Goal: Transaction & Acquisition: Purchase product/service

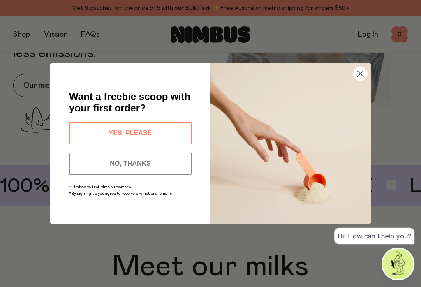
scroll to position [384, 0]
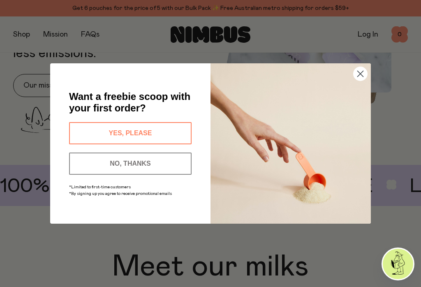
click at [360, 81] on circle "Close dialog" at bounding box center [360, 74] width 14 height 14
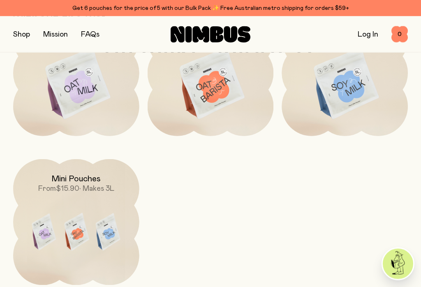
scroll to position [616, 0]
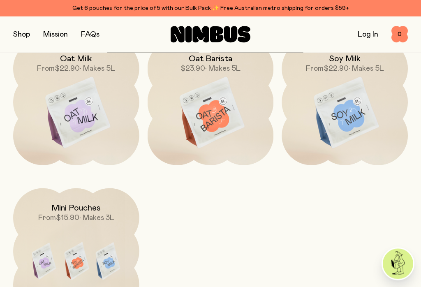
scroll to position [655, 0]
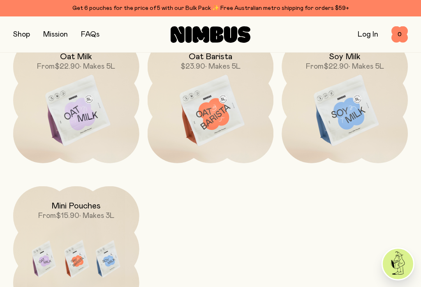
click at [104, 124] on img at bounding box center [76, 111] width 126 height 148
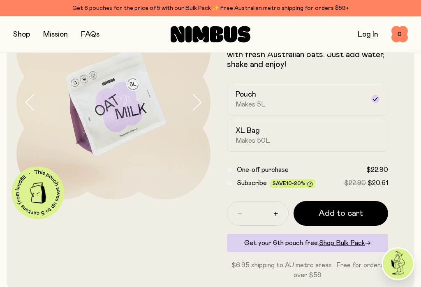
scroll to position [64, 0]
click at [286, 130] on div "XL Bag Makes 50L" at bounding box center [299, 135] width 129 height 19
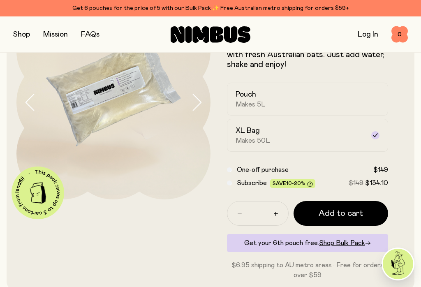
click at [281, 99] on div "Pouch Makes 5L" at bounding box center [299, 99] width 129 height 19
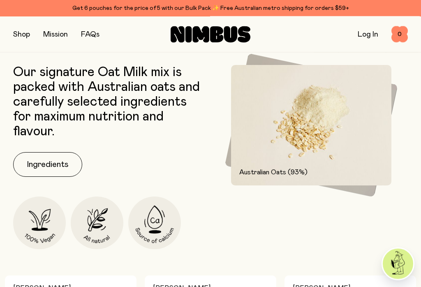
scroll to position [340, 0]
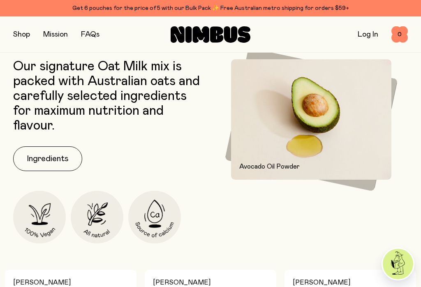
click at [59, 158] on button "Ingredients" at bounding box center [47, 158] width 69 height 25
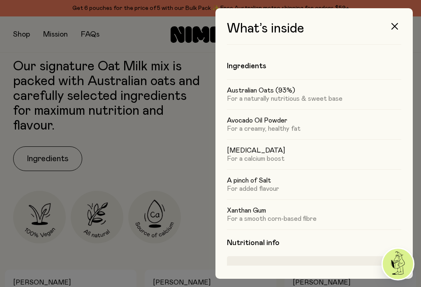
scroll to position [0, 0]
click at [402, 25] on button "button" at bounding box center [395, 26] width 20 height 20
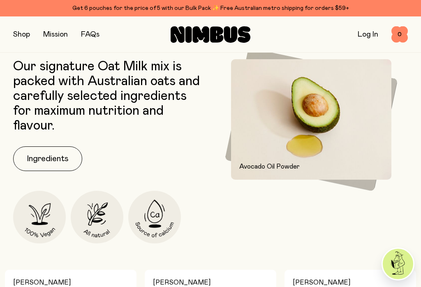
click at [156, 226] on img at bounding box center [154, 217] width 53 height 53
click at [91, 33] on link "FAQs" at bounding box center [90, 34] width 18 height 7
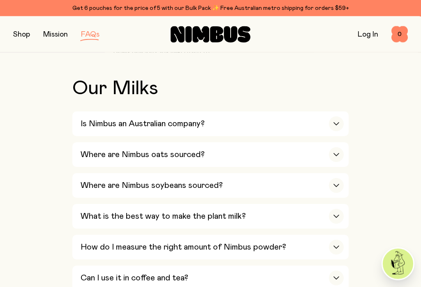
scroll to position [261, 0]
click at [338, 121] on div "button" at bounding box center [336, 123] width 15 height 15
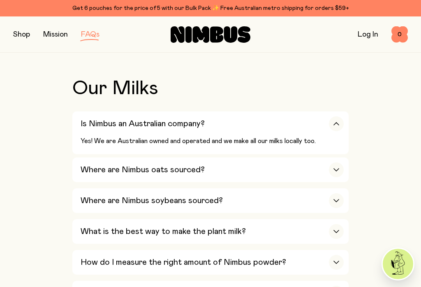
click at [339, 125] on div "button" at bounding box center [336, 123] width 15 height 15
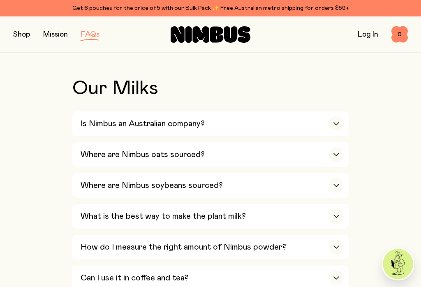
click at [340, 155] on div "button" at bounding box center [336, 154] width 15 height 15
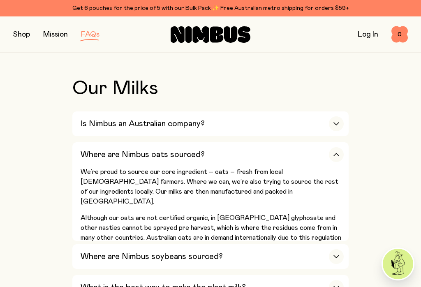
click at [332, 155] on div "button" at bounding box center [336, 154] width 15 height 15
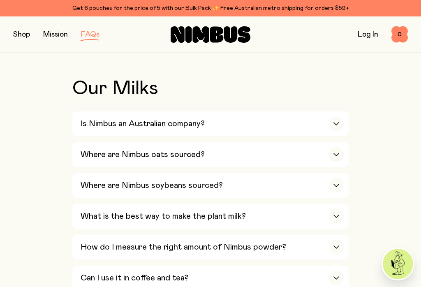
click at [335, 155] on div "button" at bounding box center [336, 154] width 15 height 15
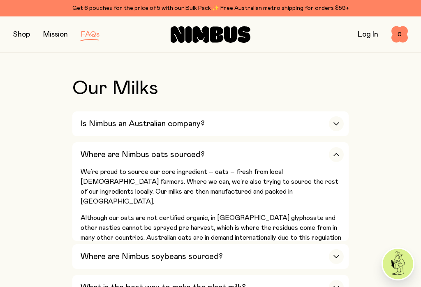
click at [338, 156] on div "button" at bounding box center [336, 154] width 15 height 15
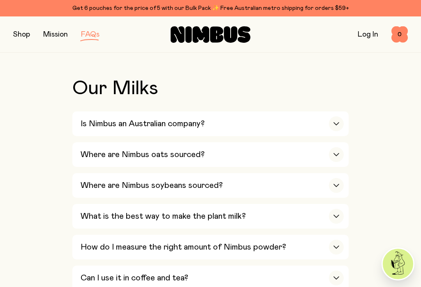
click at [338, 210] on div "button" at bounding box center [336, 216] width 15 height 15
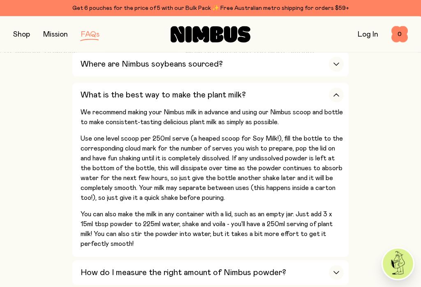
scroll to position [383, 0]
click at [337, 88] on div "button" at bounding box center [336, 94] width 15 height 15
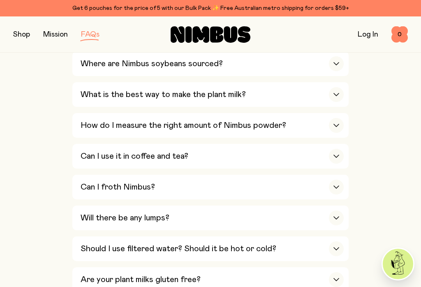
click at [340, 118] on div "button" at bounding box center [336, 125] width 15 height 15
click at [338, 118] on div "button" at bounding box center [336, 125] width 15 height 15
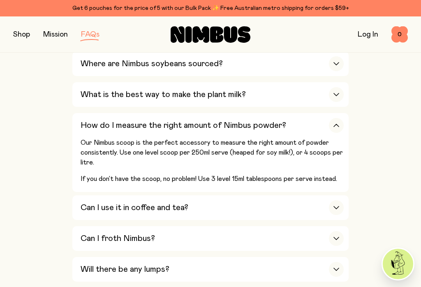
click at [338, 118] on div "button" at bounding box center [336, 125] width 15 height 15
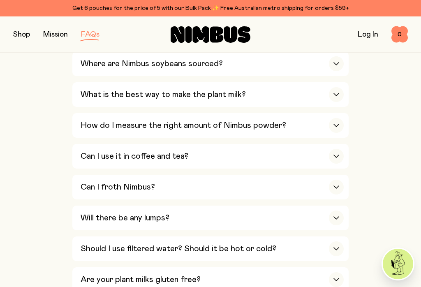
click at [336, 155] on icon "button" at bounding box center [336, 156] width 7 height 3
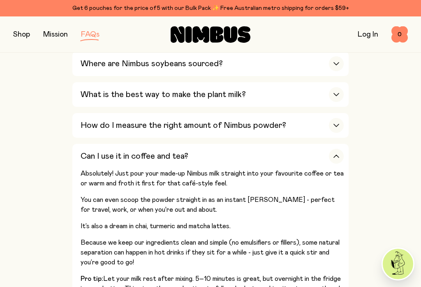
click at [336, 155] on icon "button" at bounding box center [336, 156] width 7 height 3
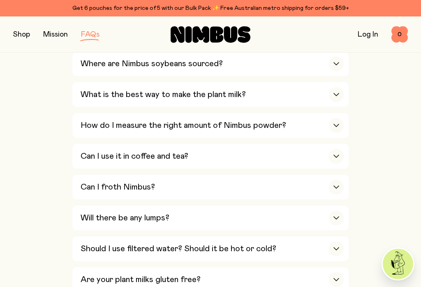
click at [337, 216] on icon "button" at bounding box center [336, 217] width 7 height 3
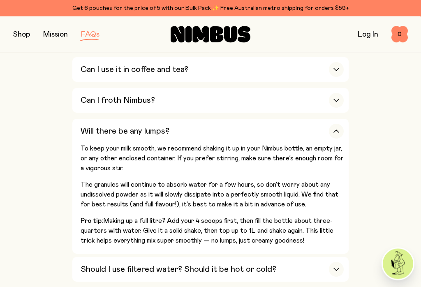
scroll to position [470, 0]
click at [344, 257] on button "Will there be any lumps? To keep your milk smooth, we recommend shaking it up i…" at bounding box center [210, 269] width 276 height 25
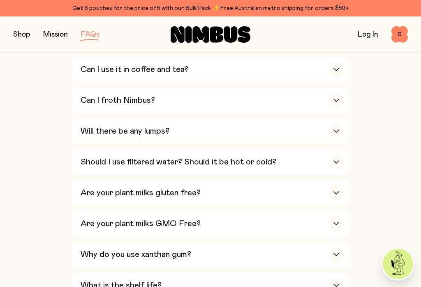
click at [337, 185] on div "button" at bounding box center [336, 192] width 15 height 15
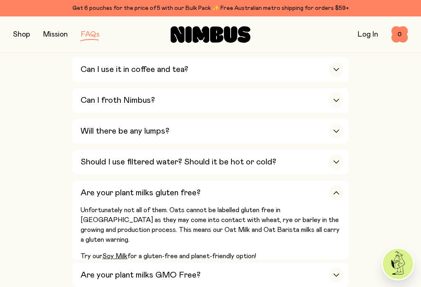
click at [337, 185] on div "button" at bounding box center [336, 192] width 15 height 15
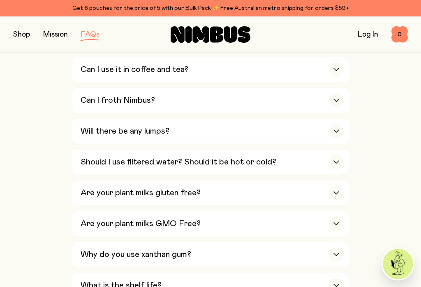
click at [338, 216] on div "button" at bounding box center [336, 223] width 15 height 15
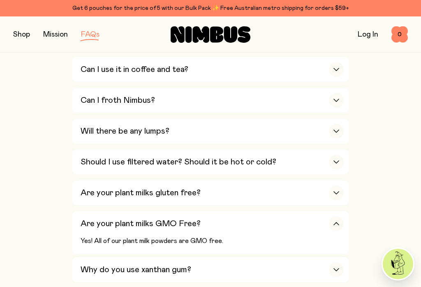
click at [339, 216] on div "button" at bounding box center [336, 223] width 15 height 15
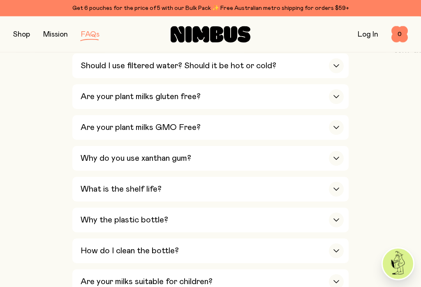
scroll to position [565, 0]
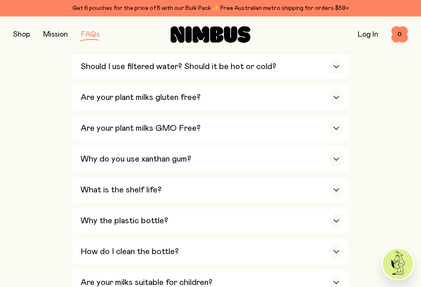
click at [339, 152] on div "button" at bounding box center [336, 159] width 15 height 15
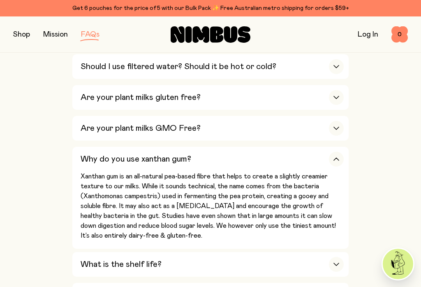
click at [337, 152] on div "button" at bounding box center [336, 159] width 15 height 15
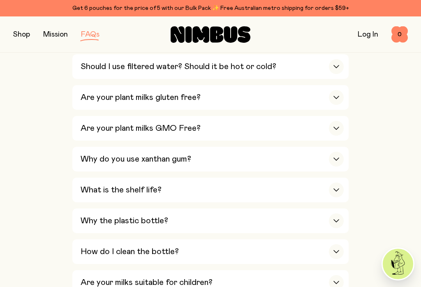
click at [338, 188] on icon "button" at bounding box center [336, 189] width 7 height 3
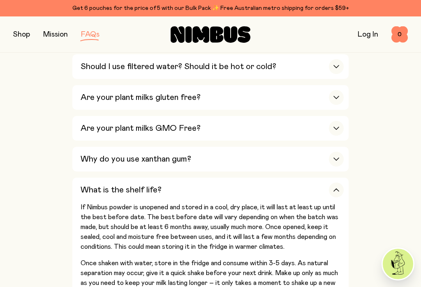
click at [335, 182] on div "button" at bounding box center [336, 189] width 15 height 15
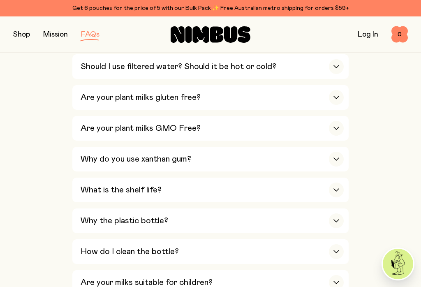
click at [339, 244] on div "button" at bounding box center [336, 251] width 15 height 15
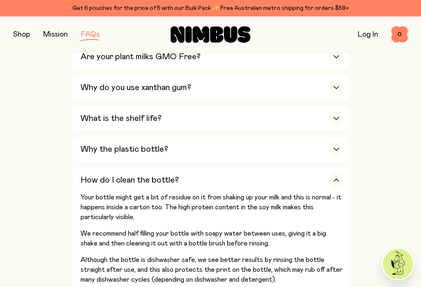
scroll to position [638, 0]
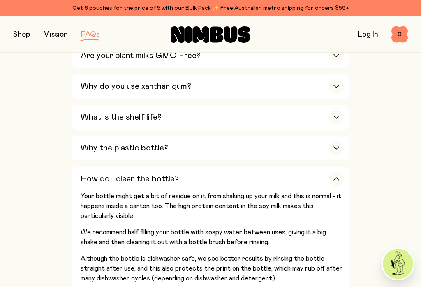
click at [340, 171] on div "button" at bounding box center [336, 178] width 15 height 15
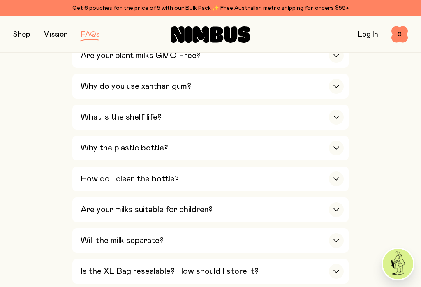
click at [343, 264] on div "button" at bounding box center [336, 271] width 15 height 15
click at [340, 264] on div "button" at bounding box center [336, 271] width 15 height 15
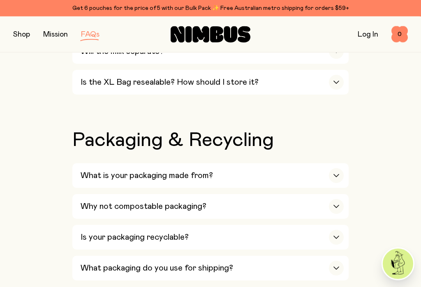
scroll to position [857, 0]
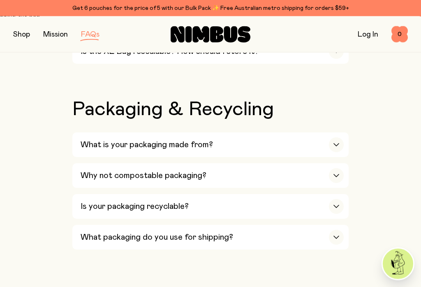
click at [334, 138] on div "button" at bounding box center [336, 145] width 15 height 15
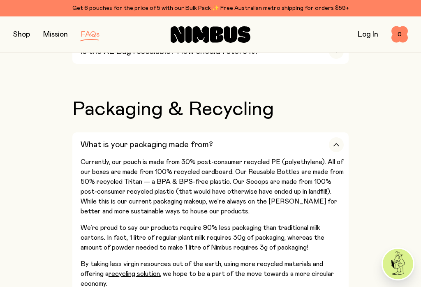
click at [336, 143] on icon "button" at bounding box center [336, 144] width 7 height 3
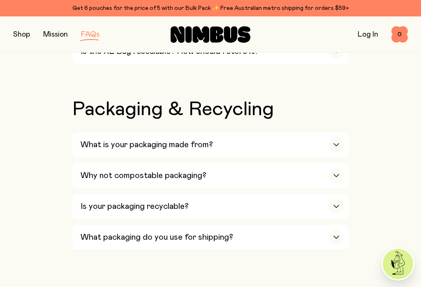
click at [337, 168] on div "button" at bounding box center [336, 175] width 15 height 15
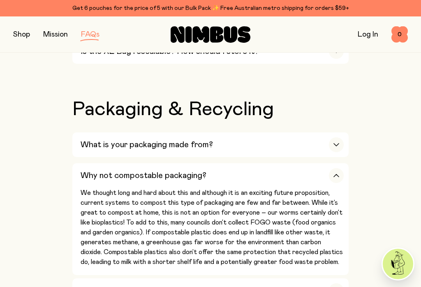
click at [337, 174] on icon "button" at bounding box center [336, 175] width 7 height 3
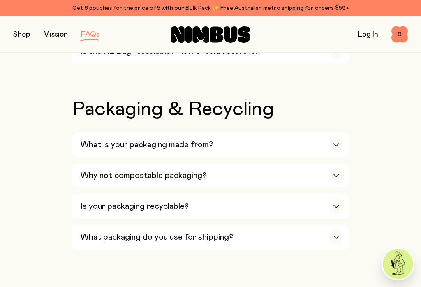
click at [337, 199] on div "button" at bounding box center [336, 206] width 15 height 15
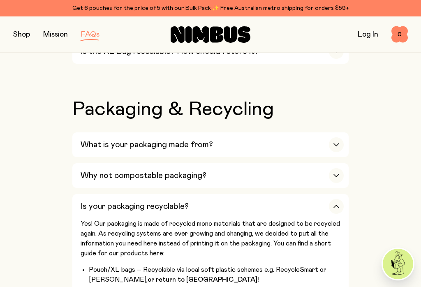
click at [339, 205] on icon "button" at bounding box center [336, 206] width 5 height 2
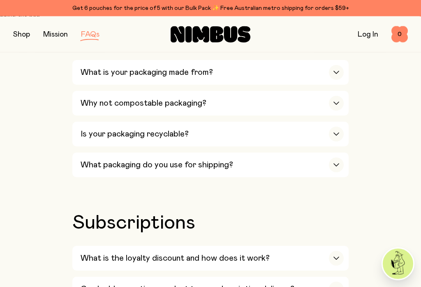
scroll to position [945, 0]
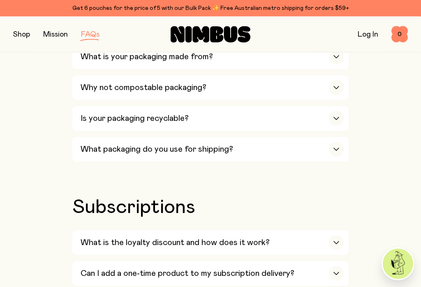
click at [342, 235] on div "button" at bounding box center [336, 242] width 15 height 15
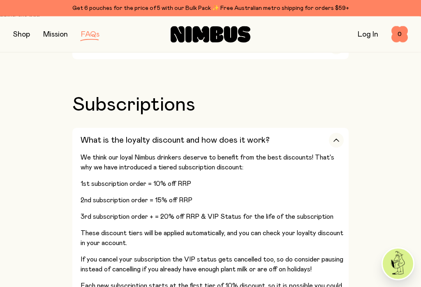
scroll to position [1048, 0]
click at [339, 138] on icon "button" at bounding box center [336, 139] width 7 height 3
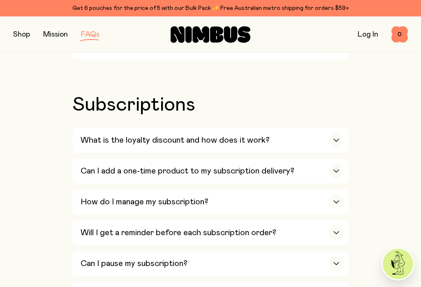
click at [339, 169] on icon "button" at bounding box center [336, 170] width 7 height 3
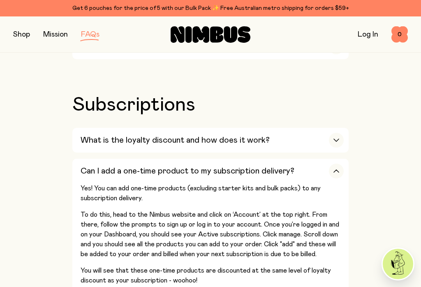
click at [340, 164] on div "button" at bounding box center [336, 171] width 15 height 15
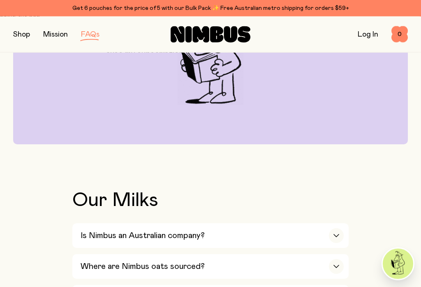
scroll to position [0, 0]
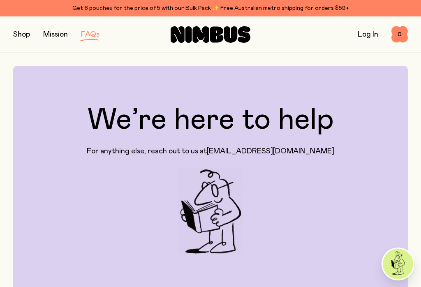
click at [18, 37] on button "button" at bounding box center [21, 35] width 17 height 12
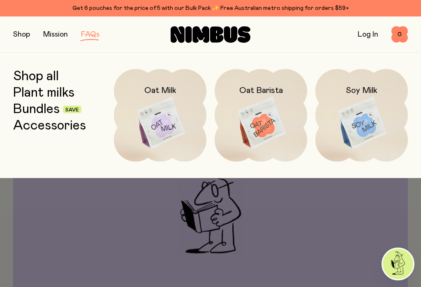
click at [35, 116] on link "Bundles" at bounding box center [36, 109] width 46 height 15
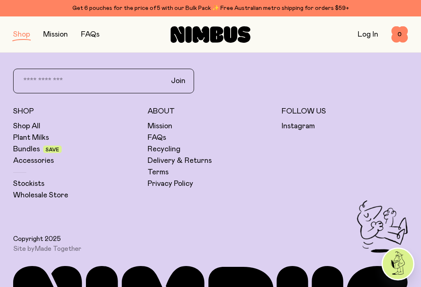
scroll to position [647, 0]
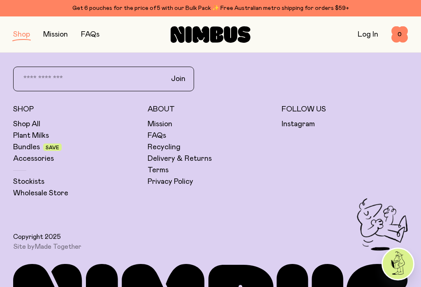
click at [36, 138] on link "Plant Milks" at bounding box center [31, 136] width 36 height 10
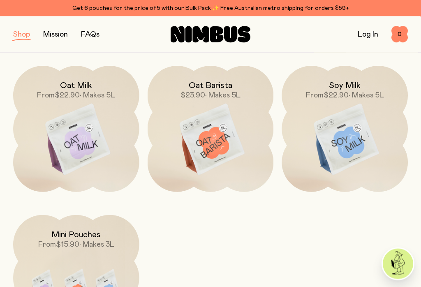
scroll to position [108, 0]
click at [217, 141] on img at bounding box center [211, 140] width 126 height 148
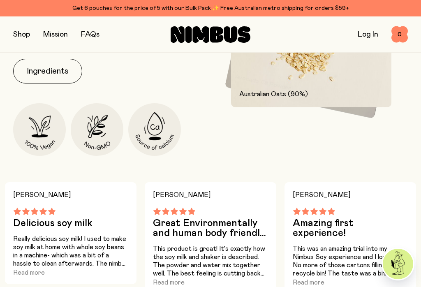
scroll to position [405, 0]
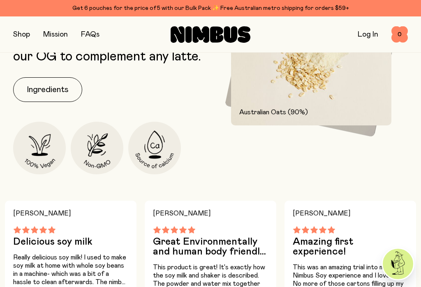
click at [49, 88] on button "Ingredients" at bounding box center [47, 89] width 69 height 25
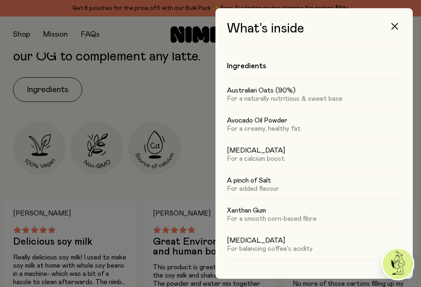
click at [396, 25] on icon "button" at bounding box center [394, 26] width 7 height 7
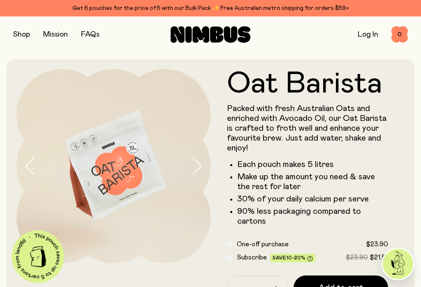
click at [23, 32] on button "button" at bounding box center [21, 35] width 17 height 12
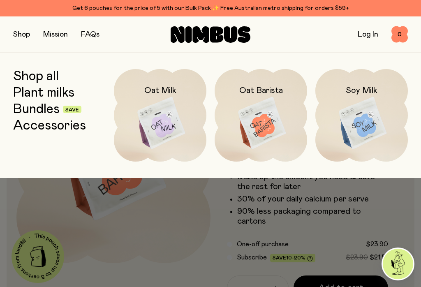
click at [32, 108] on link "Bundles" at bounding box center [36, 109] width 46 height 15
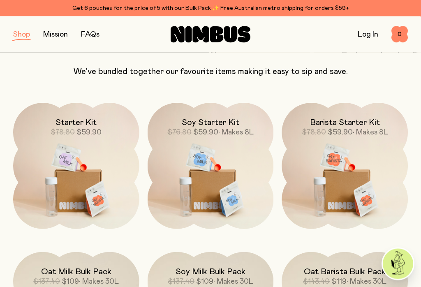
scroll to position [72, 0]
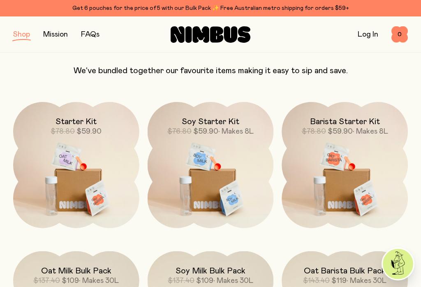
click at [70, 163] on img at bounding box center [76, 176] width 126 height 148
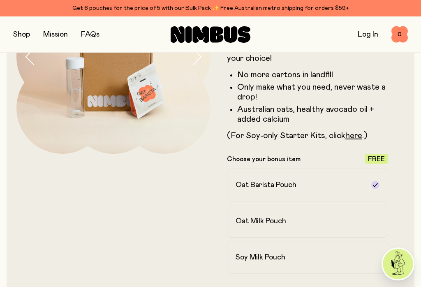
scroll to position [166, 0]
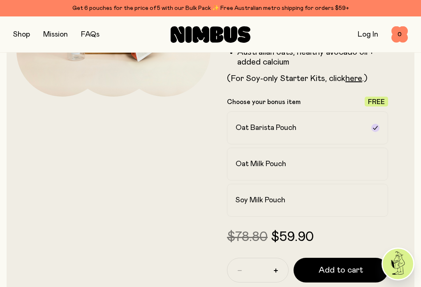
click at [371, 164] on label "Oat Milk Pouch" at bounding box center [307, 164] width 161 height 33
click at [378, 126] on icon at bounding box center [375, 128] width 7 height 7
click at [373, 164] on icon at bounding box center [375, 164] width 7 height 7
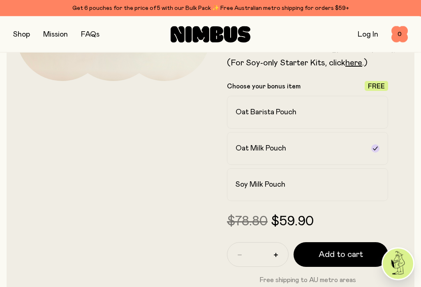
scroll to position [272, 0]
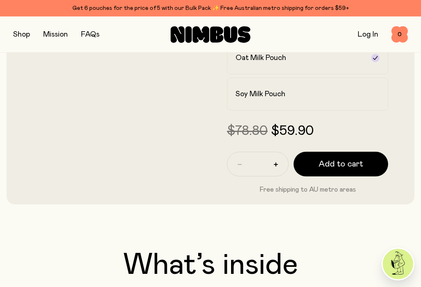
click at [345, 160] on span "Add to cart" at bounding box center [340, 164] width 44 height 12
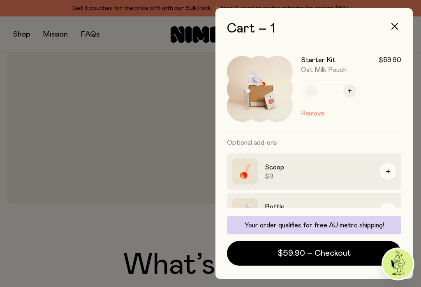
scroll to position [0, 0]
click at [392, 173] on button "button" at bounding box center [388, 171] width 16 height 16
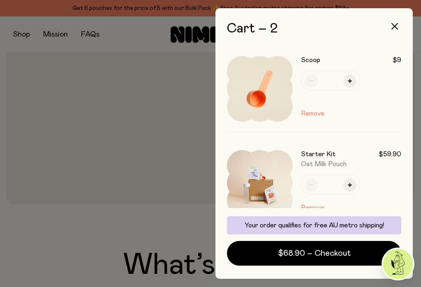
click at [327, 259] on span "$68.90 – Checkout" at bounding box center [314, 253] width 73 height 12
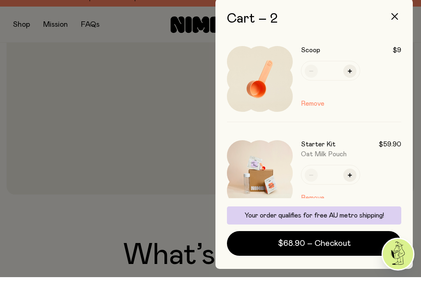
scroll to position [13, 0]
